Goal: Task Accomplishment & Management: Use online tool/utility

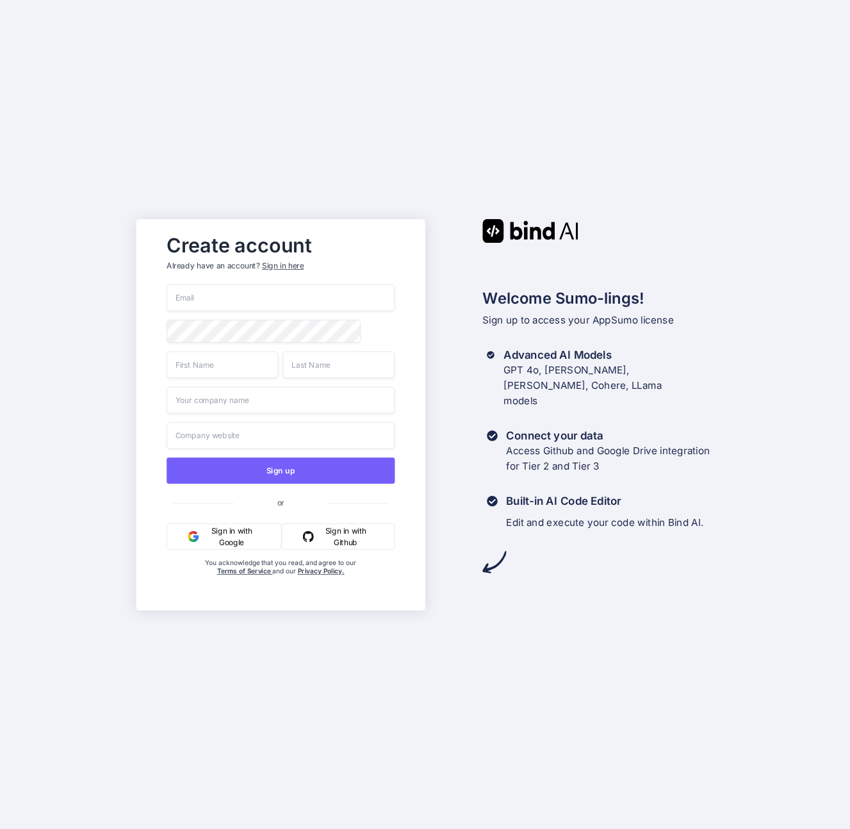
type input "Derek@stepfire.io"
click at [240, 367] on input "text" at bounding box center [223, 364] width 112 height 27
click at [219, 542] on button "Sign in with Google" at bounding box center [224, 536] width 115 height 26
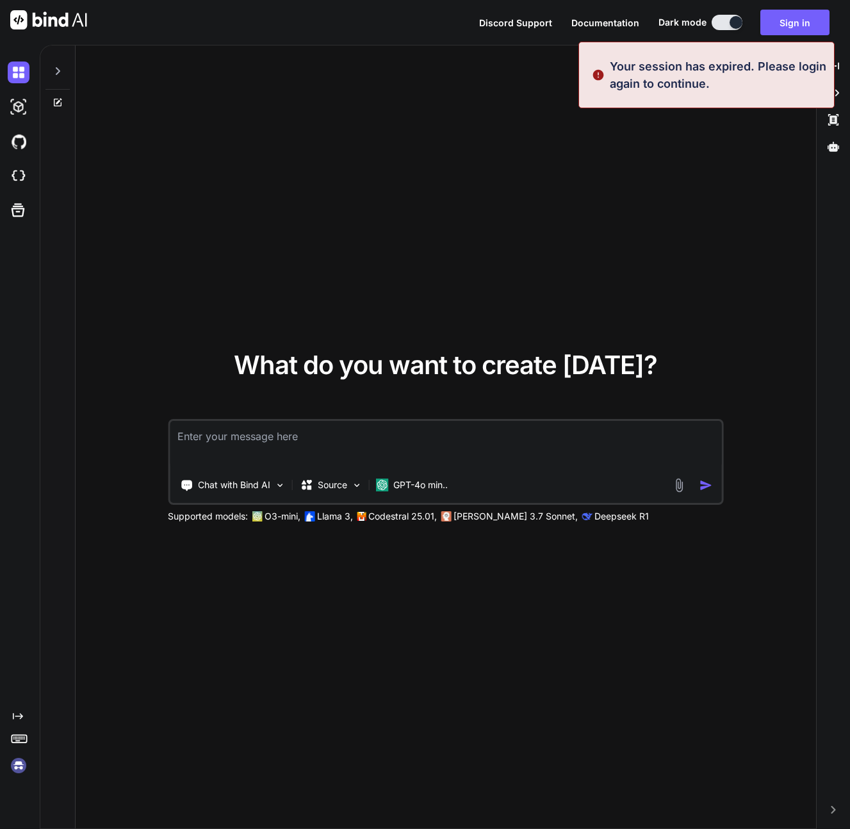
click at [753, 139] on div "What do you want to create today? Chat with Bind AI Source GPT-4o min.. Support…" at bounding box center [446, 438] width 741 height 784
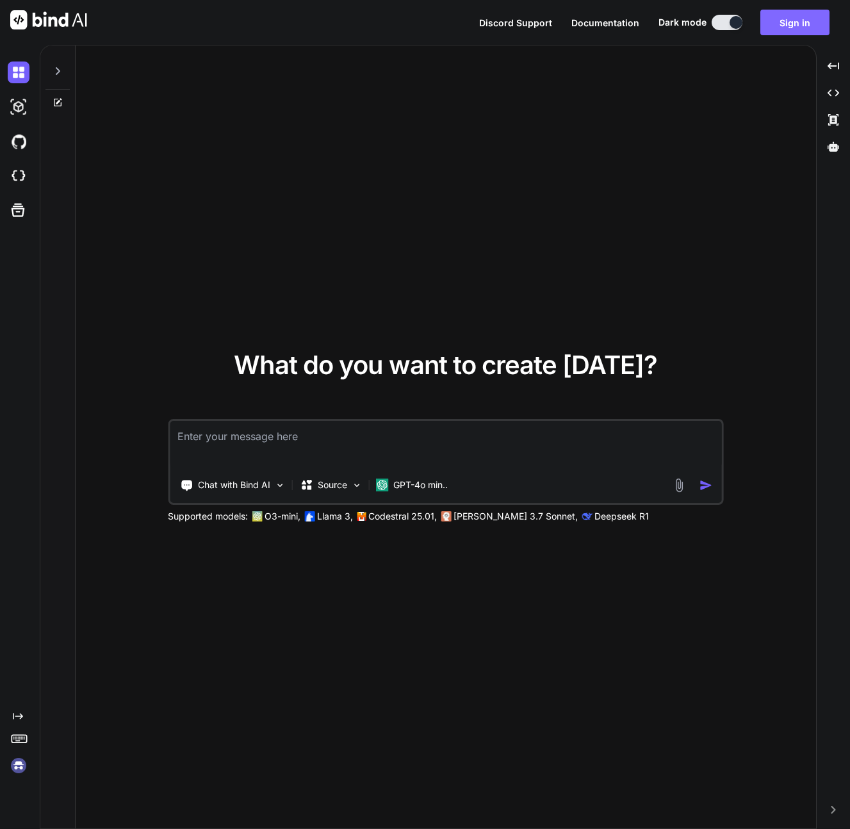
click at [782, 26] on button "Sign in" at bounding box center [795, 23] width 69 height 26
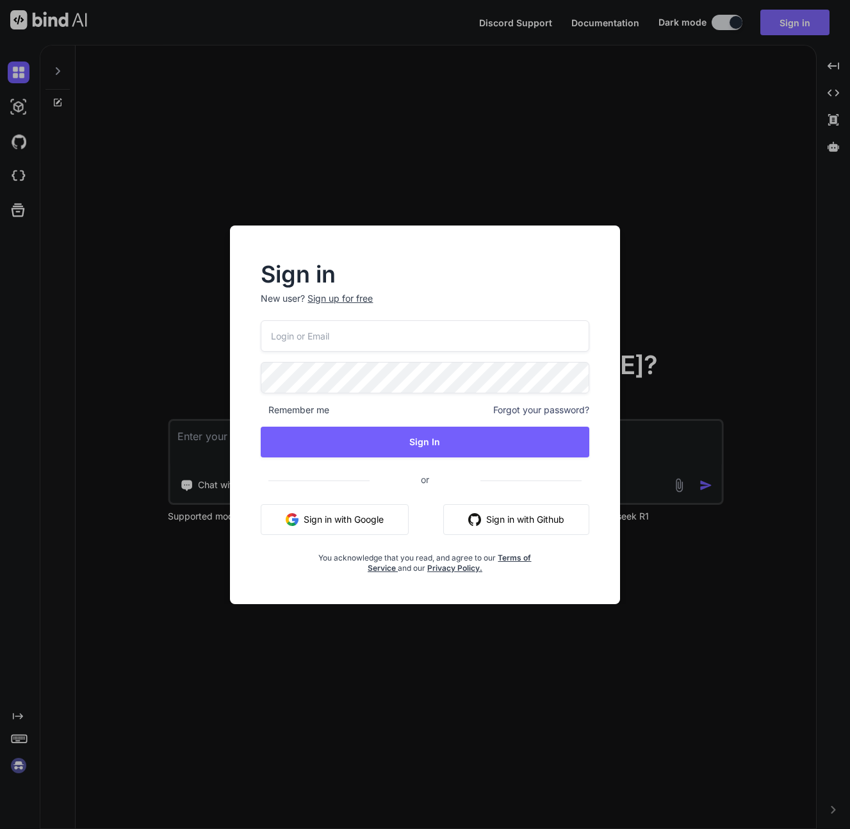
type input "Derek@stepfire.io"
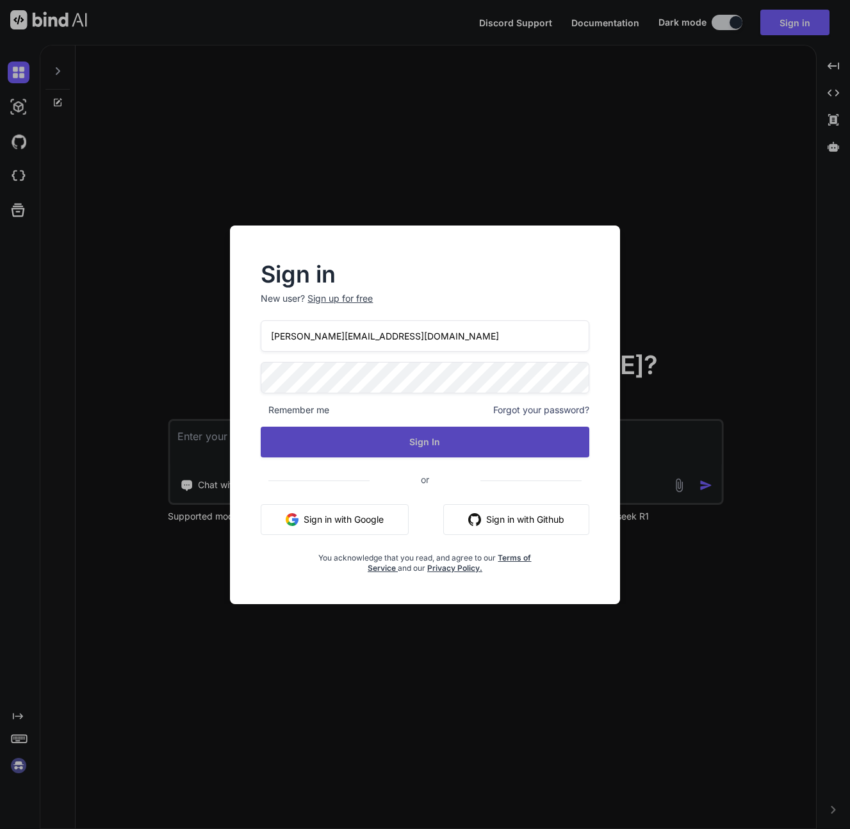
click at [455, 449] on button "Sign In" at bounding box center [425, 442] width 328 height 31
click at [378, 440] on button "Sign In" at bounding box center [425, 442] width 328 height 31
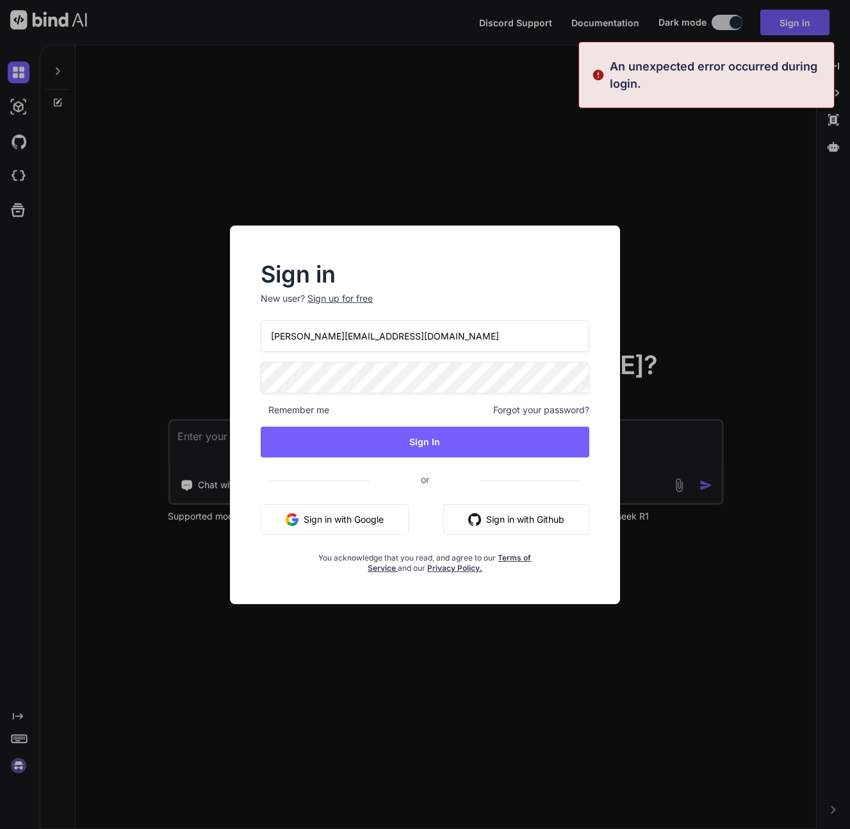
click at [376, 523] on button "Sign in with Google" at bounding box center [335, 519] width 148 height 31
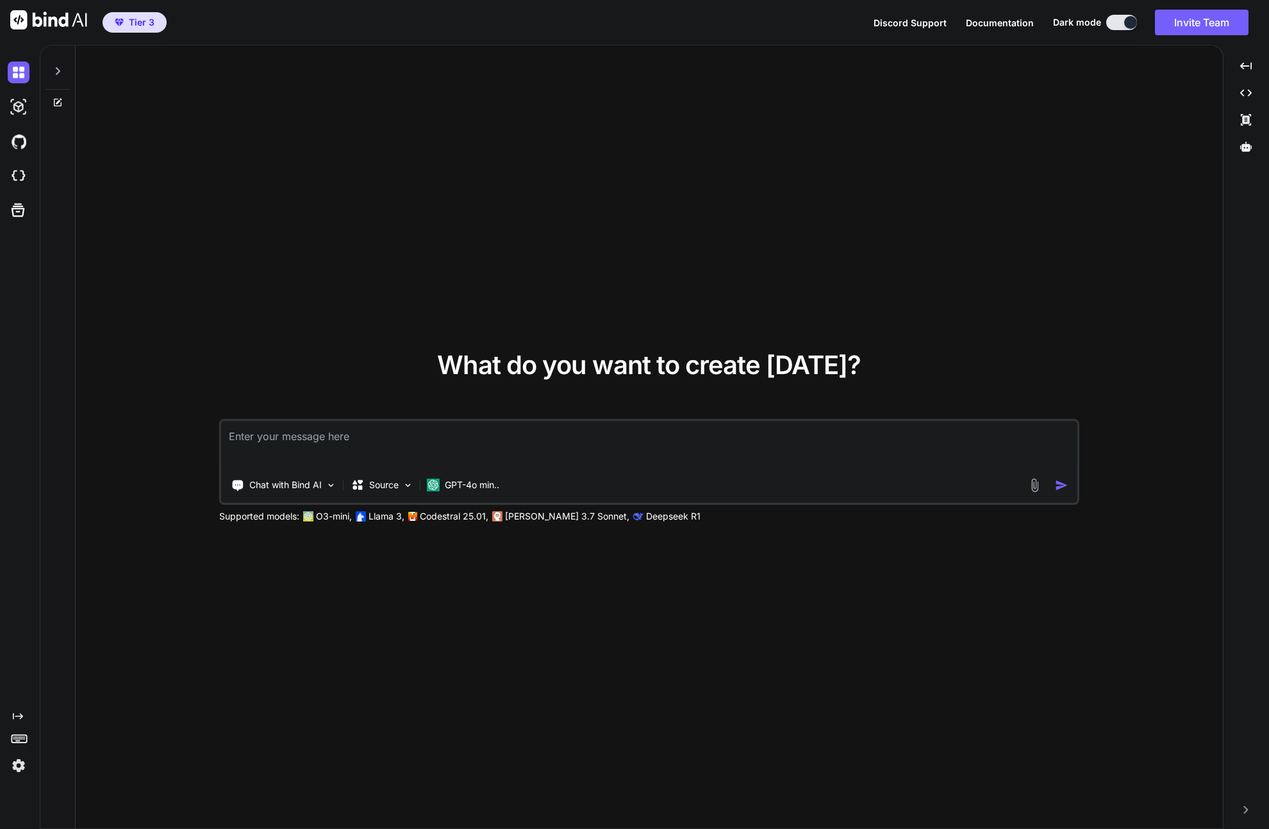
click at [330, 434] on textarea at bounding box center [649, 444] width 856 height 47
click at [850, 149] on icon at bounding box center [1246, 147] width 12 height 10
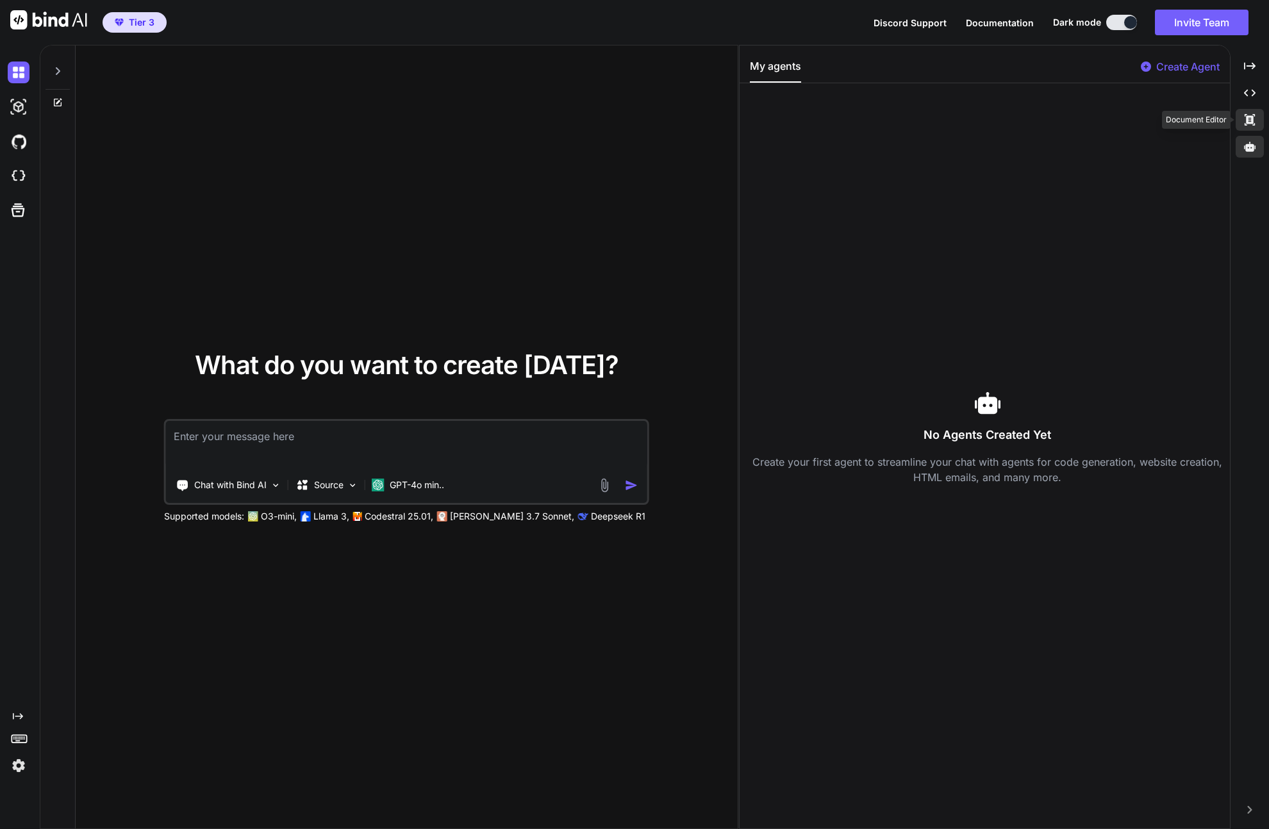
click at [850, 119] on icon "Created with Pixso." at bounding box center [1250, 120] width 12 height 12
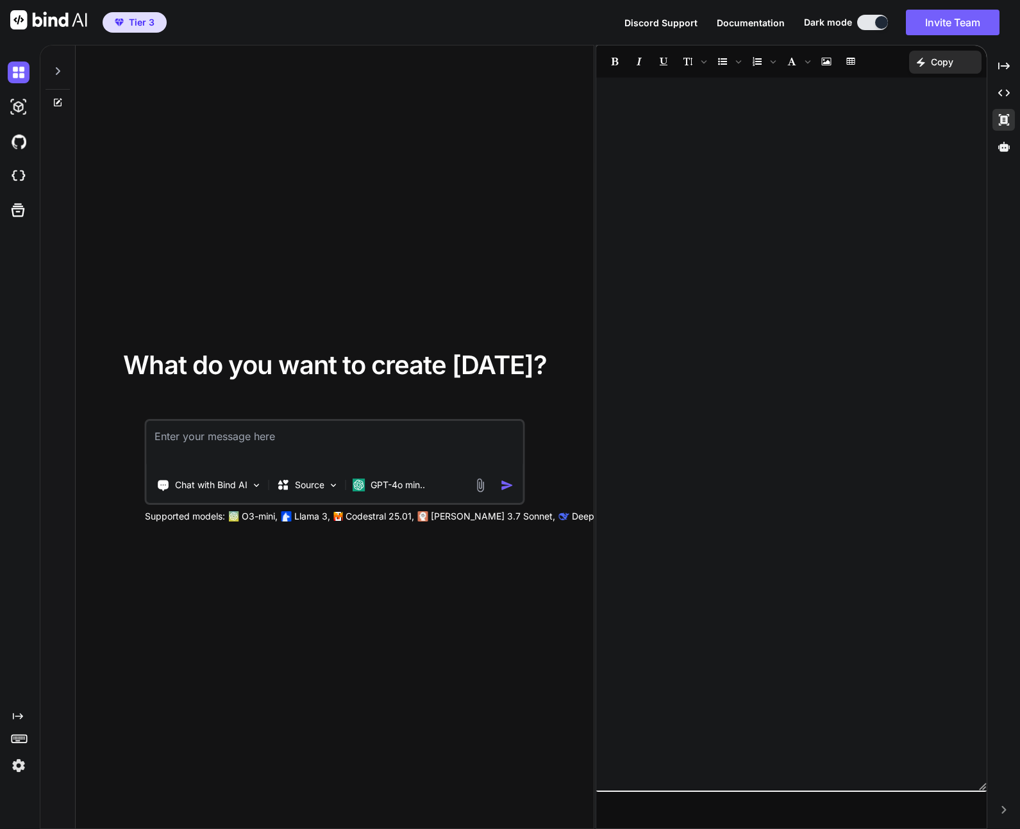
click at [311, 442] on textarea at bounding box center [335, 444] width 376 height 47
click at [24, 106] on img at bounding box center [19, 107] width 22 height 22
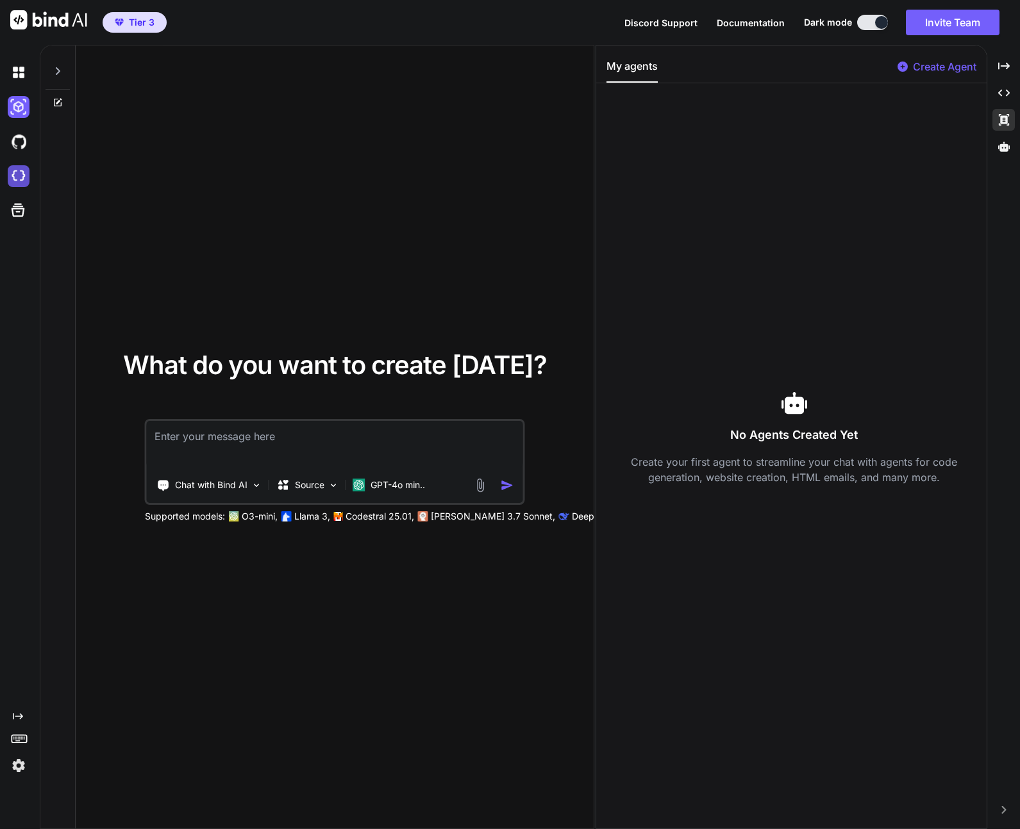
click at [17, 176] on img at bounding box center [19, 176] width 22 height 22
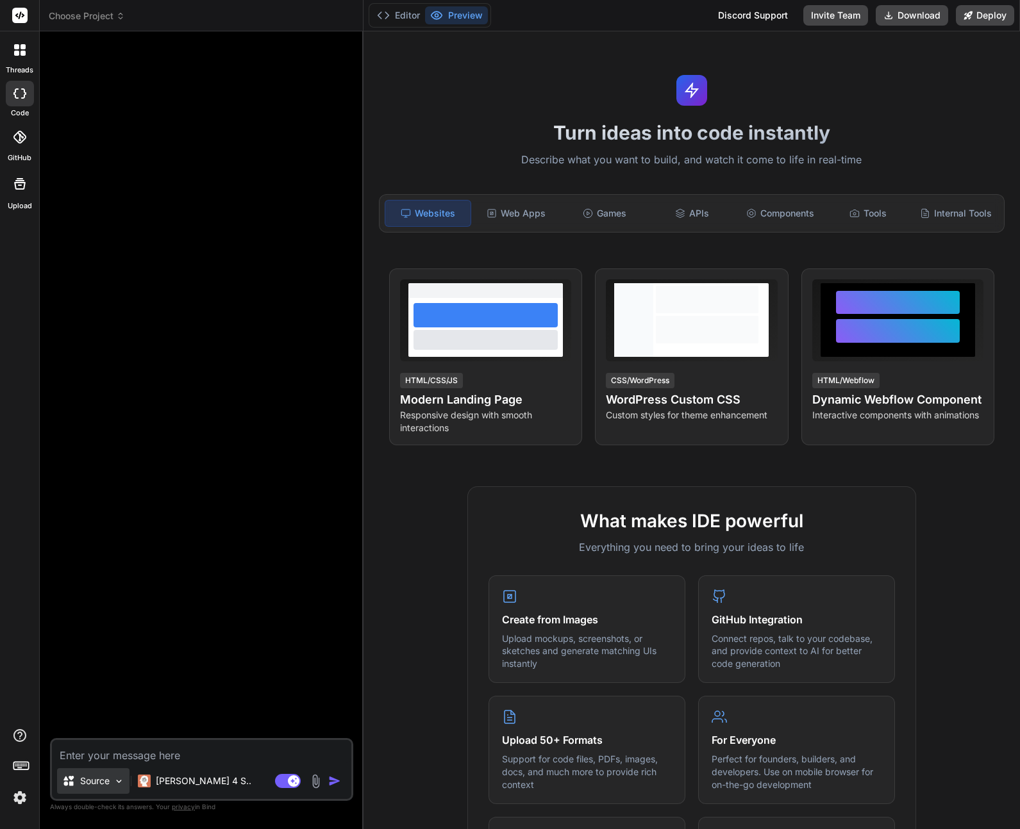
click at [125, 786] on div "Source" at bounding box center [93, 781] width 72 height 26
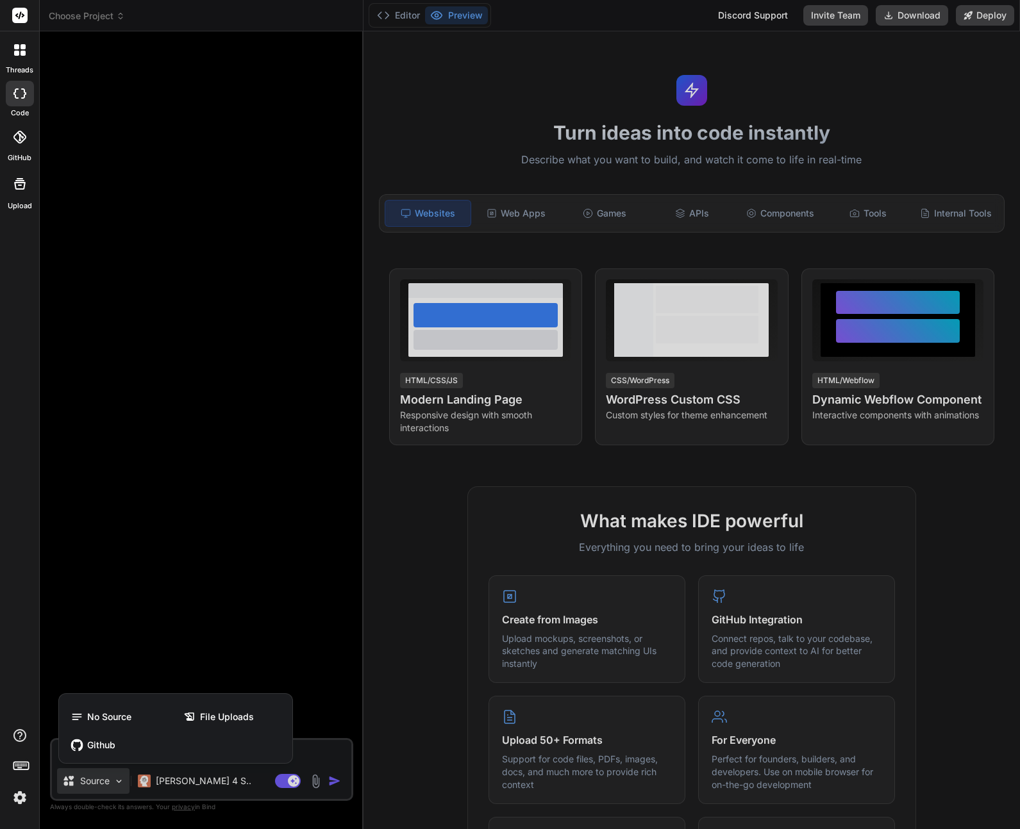
click at [122, 785] on div at bounding box center [510, 414] width 1020 height 829
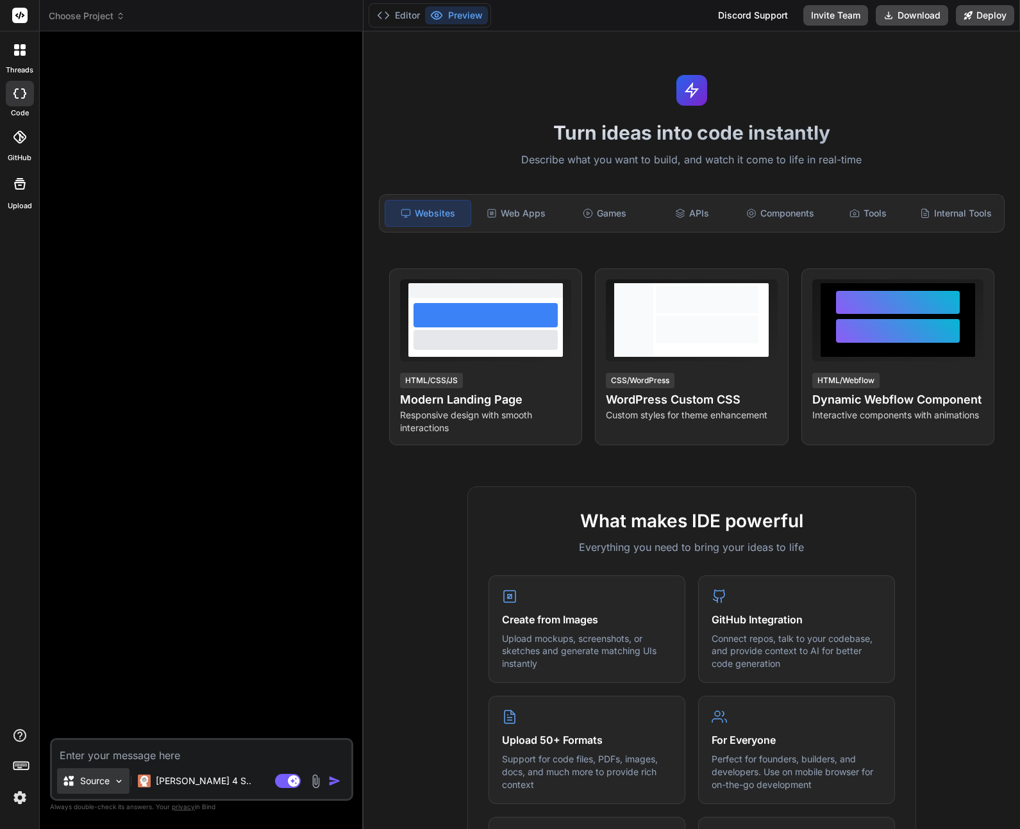
click at [103, 779] on p "Source" at bounding box center [94, 781] width 29 height 13
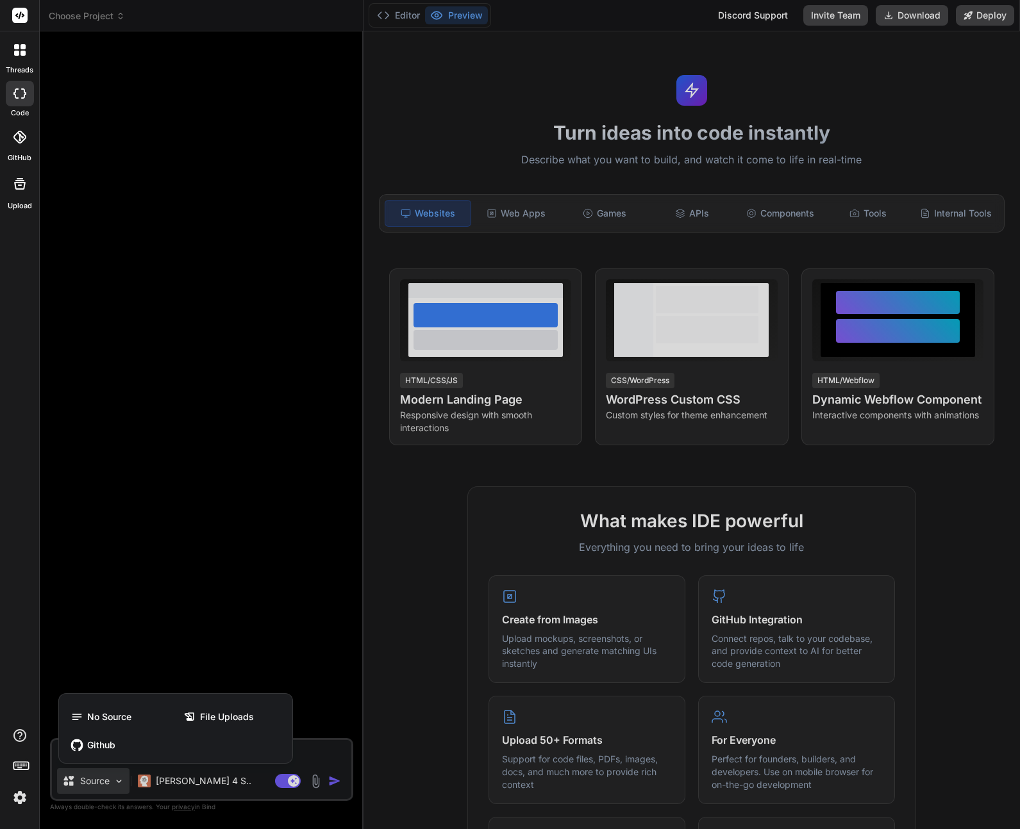
click at [101, 790] on div at bounding box center [510, 414] width 1020 height 829
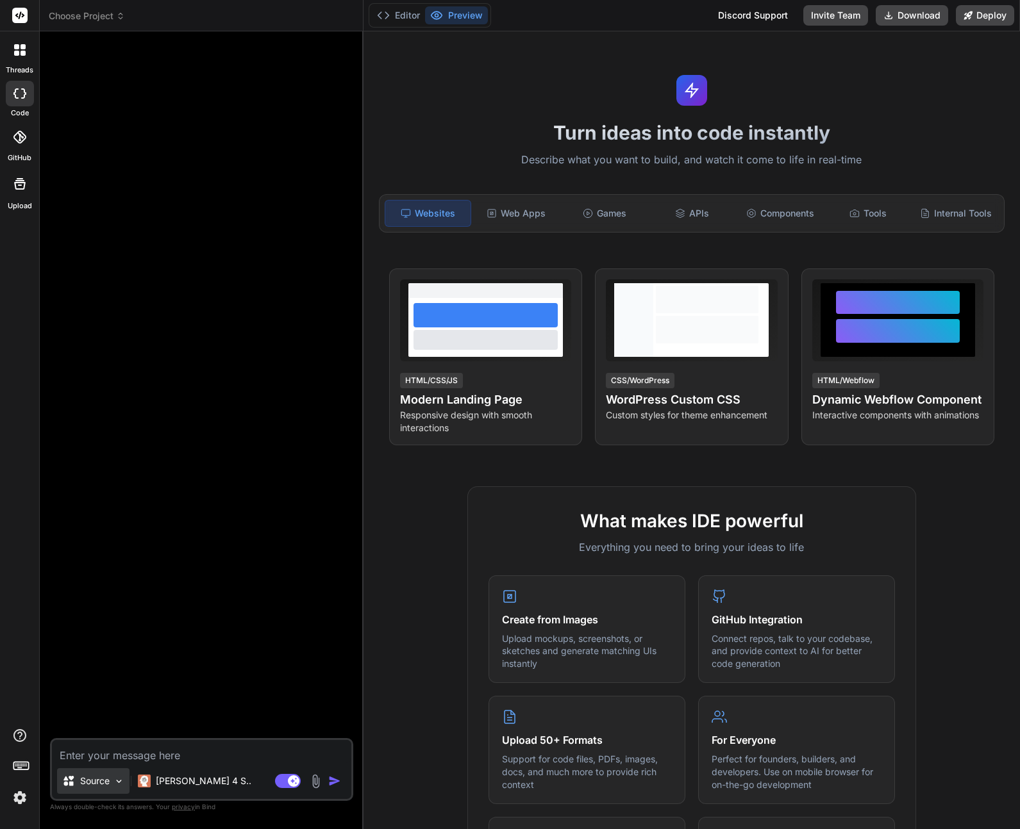
click at [118, 787] on div "Source" at bounding box center [93, 781] width 72 height 26
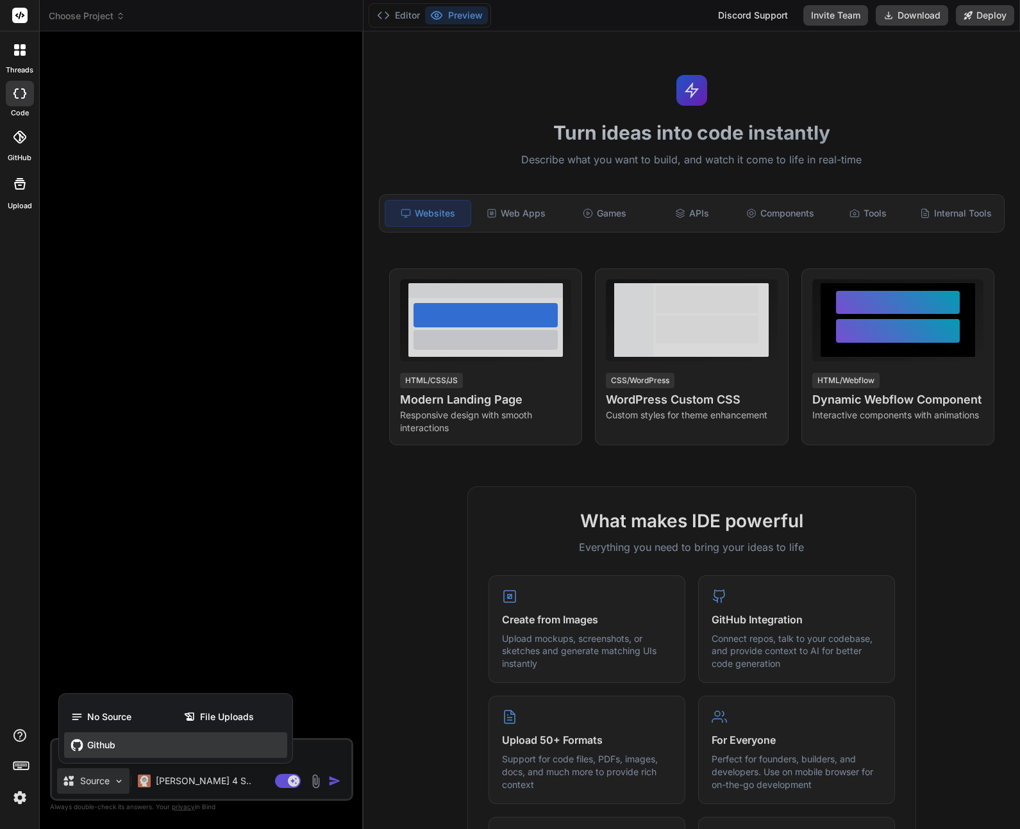
click at [103, 742] on span "Github" at bounding box center [101, 745] width 28 height 13
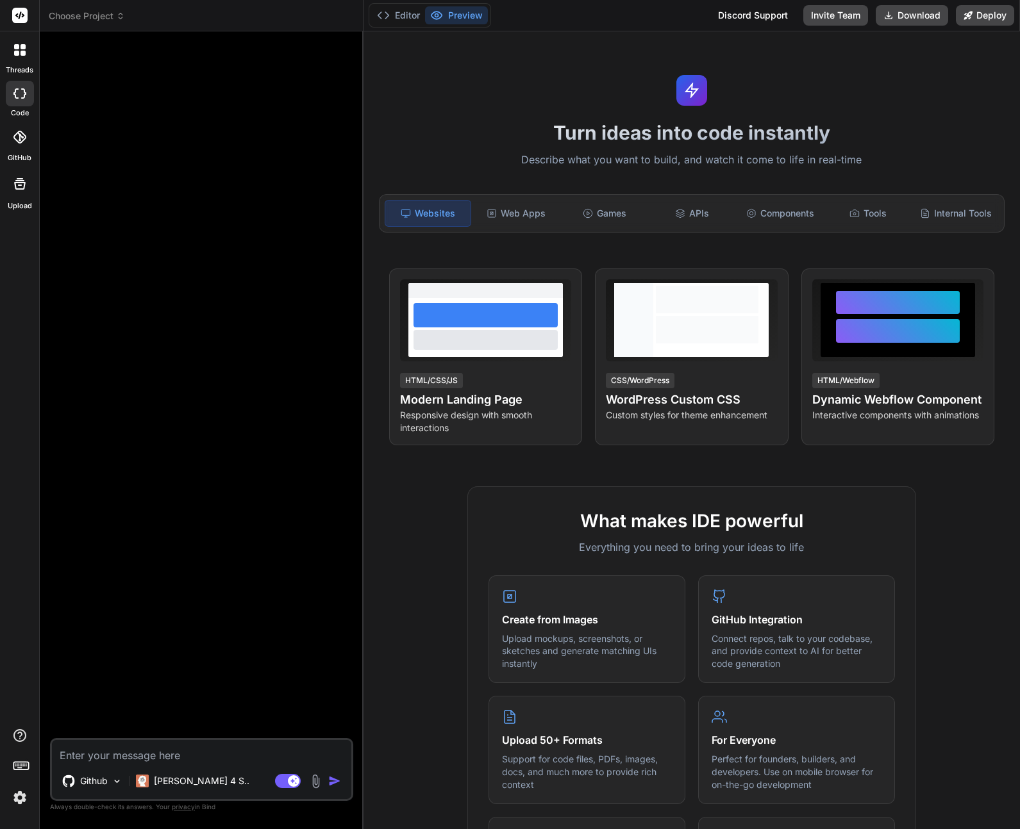
click at [134, 755] on textarea at bounding box center [201, 751] width 299 height 23
click at [113, 17] on span "Choose Project" at bounding box center [87, 16] width 76 height 13
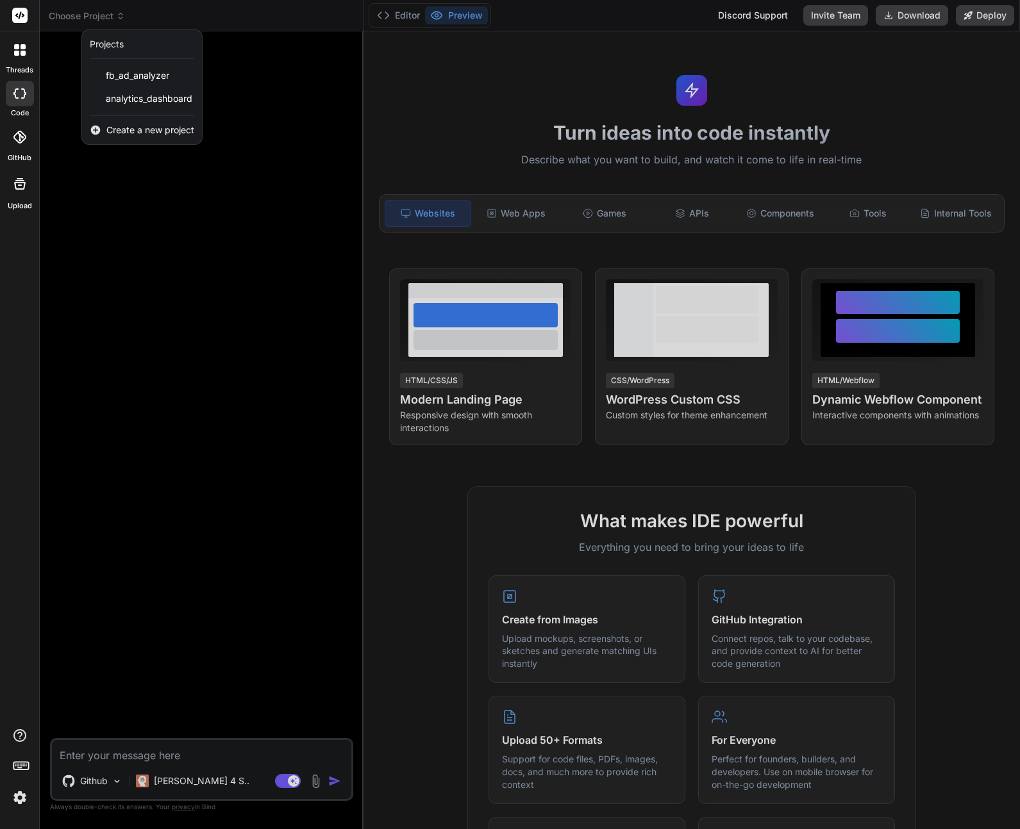
click at [233, 70] on div at bounding box center [510, 414] width 1020 height 829
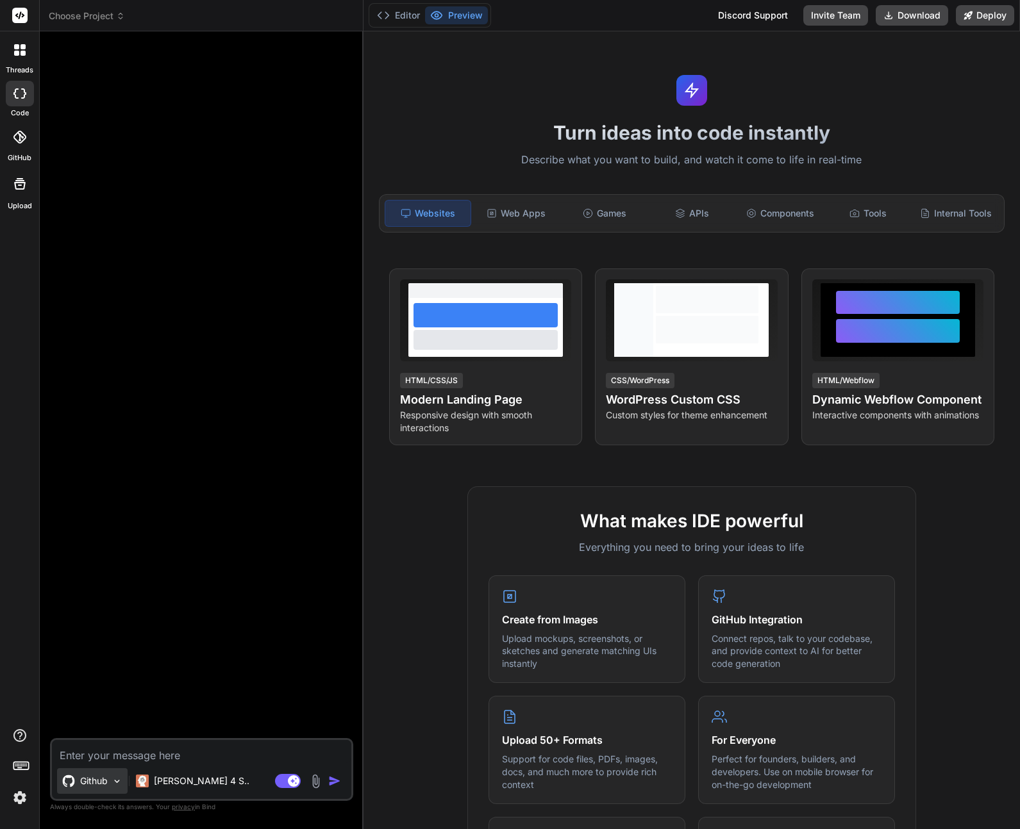
click at [103, 782] on p "Github" at bounding box center [94, 781] width 28 height 13
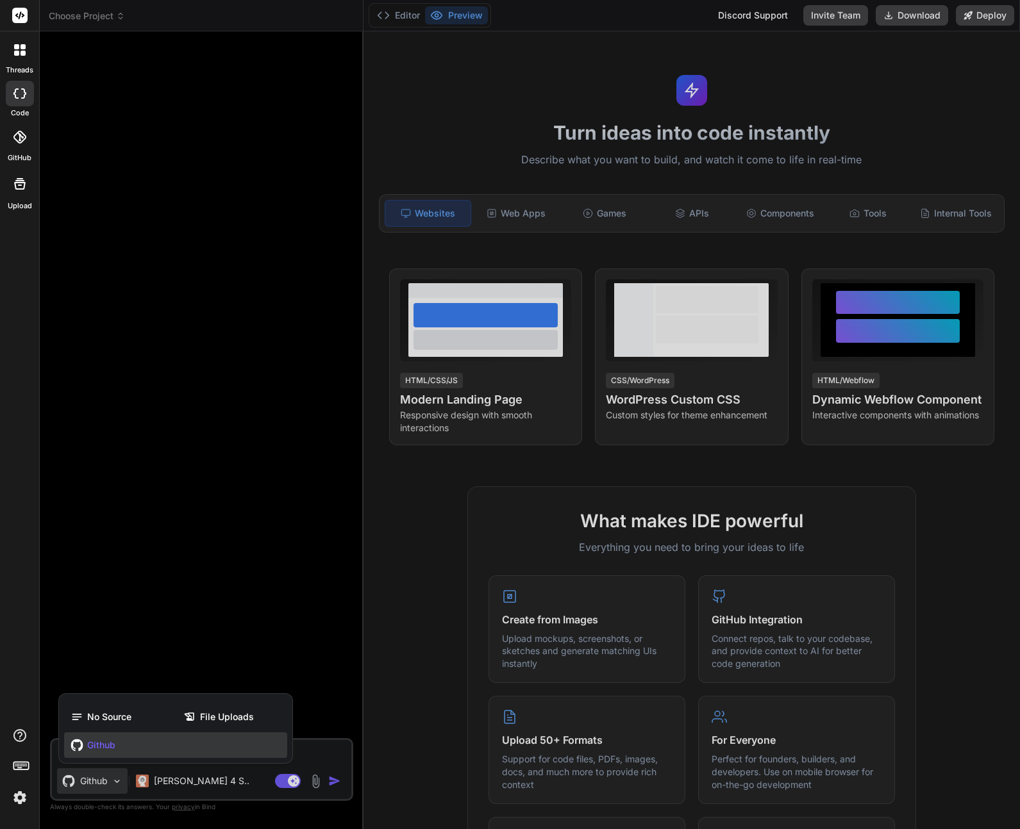
click at [98, 745] on span "Github" at bounding box center [101, 745] width 28 height 13
type textarea "x"
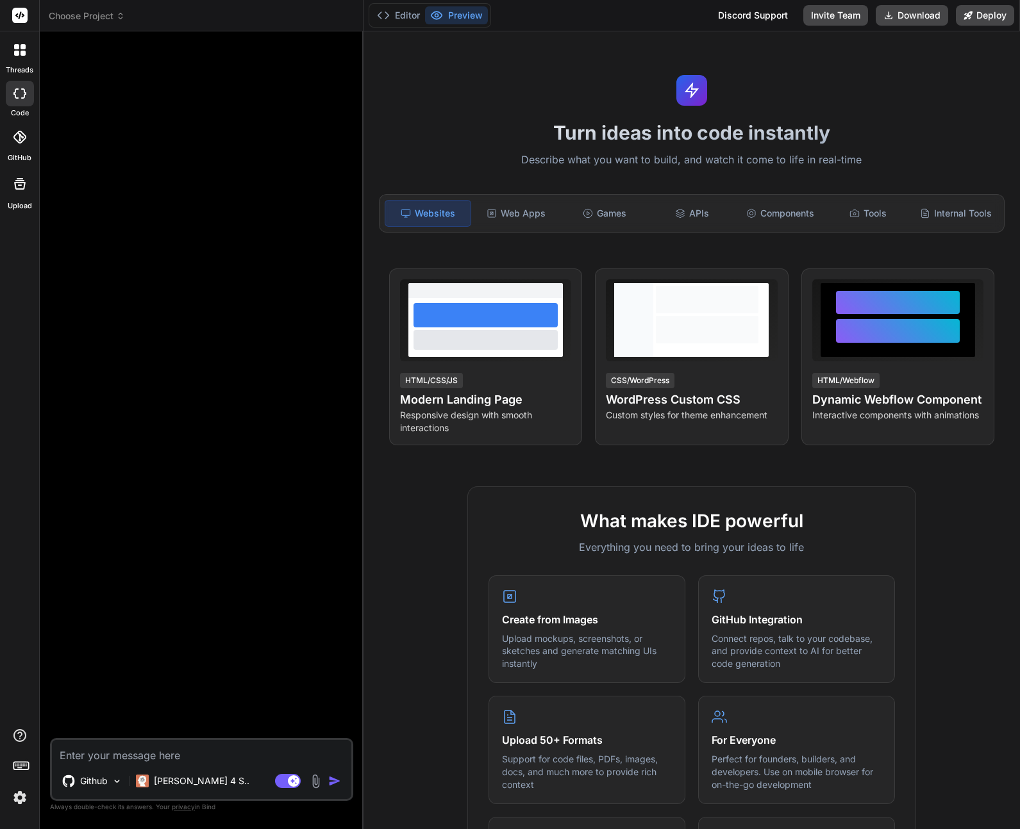
click at [21, 137] on icon at bounding box center [19, 137] width 13 height 13
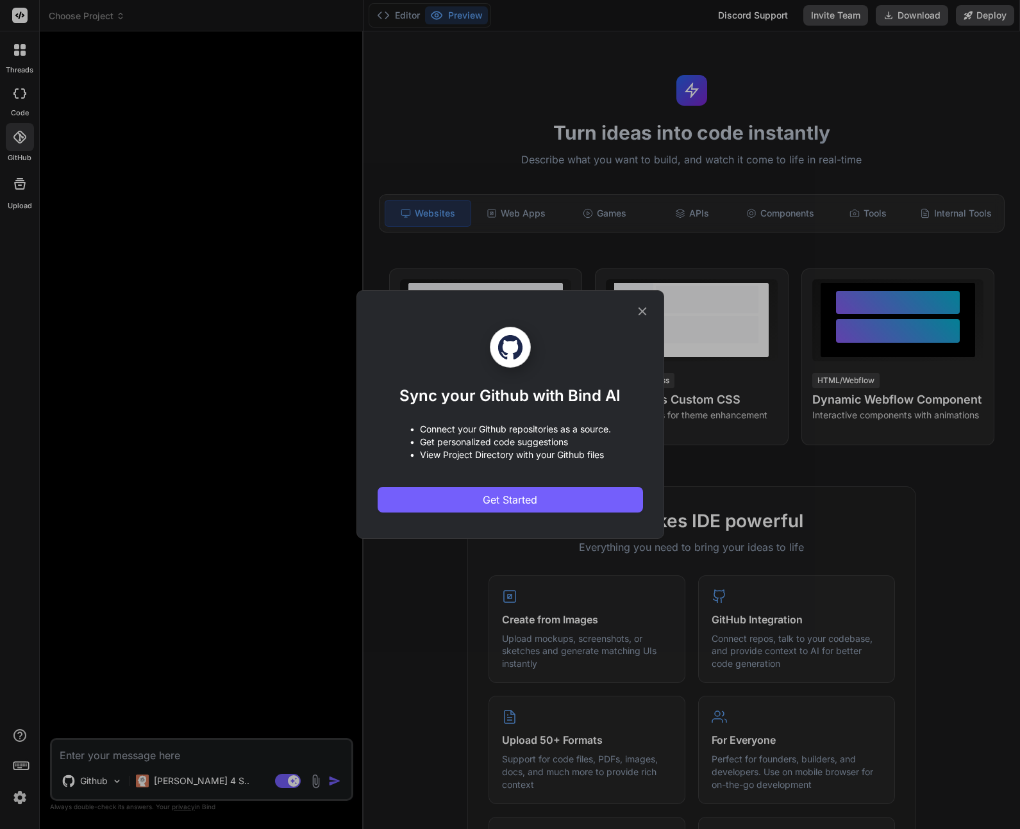
click at [529, 517] on div "Sync your Github with Bind AI • Connect your Github repositories as a source. •…" at bounding box center [509, 414] width 265 height 247
click at [529, 510] on button "Get Started" at bounding box center [509, 500] width 265 height 26
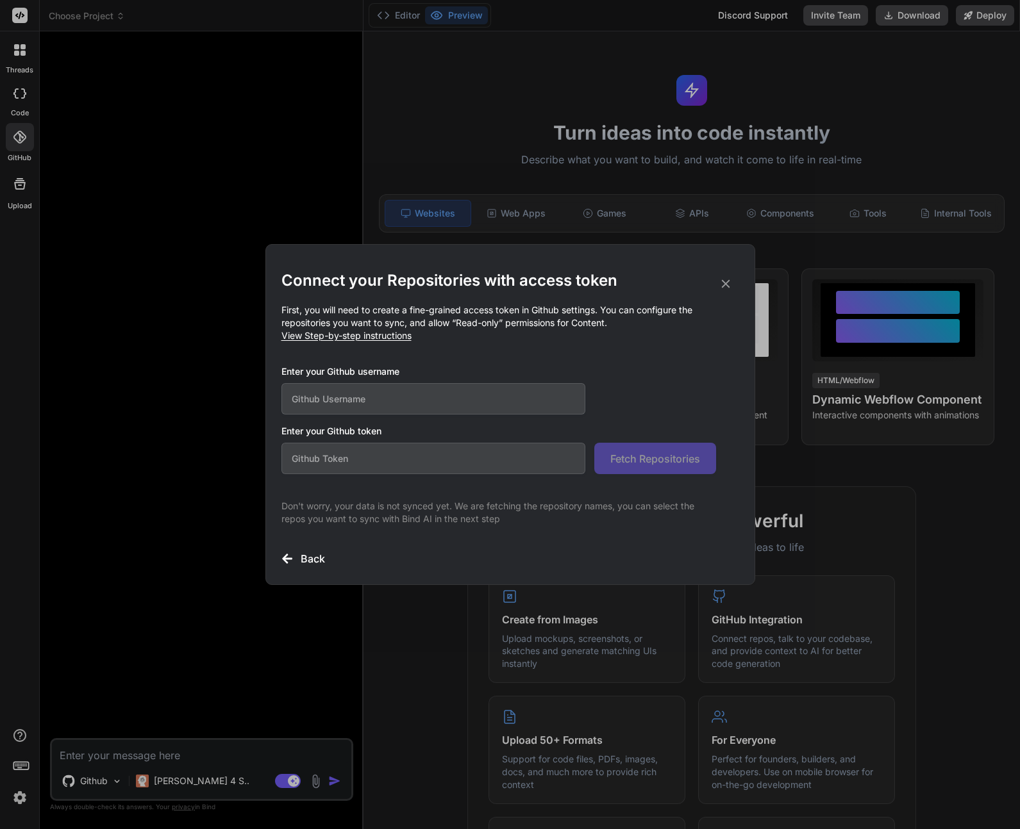
click at [421, 397] on input "text" at bounding box center [433, 398] width 304 height 31
